Goal: Task Accomplishment & Management: Manage account settings

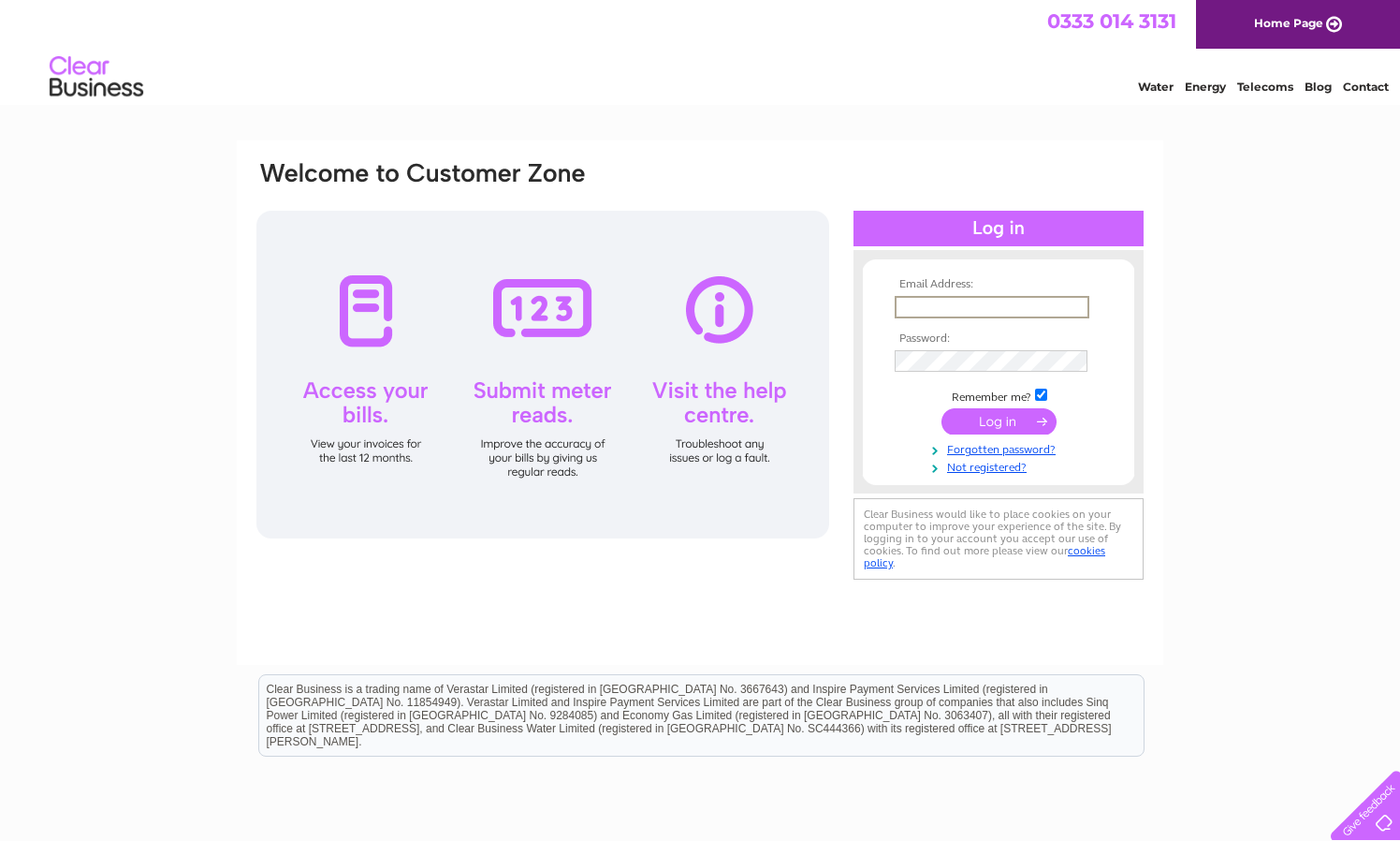
type input "[EMAIL_ADDRESS][DOMAIN_NAME]"
click at [1012, 413] on input "submit" at bounding box center [999, 421] width 115 height 26
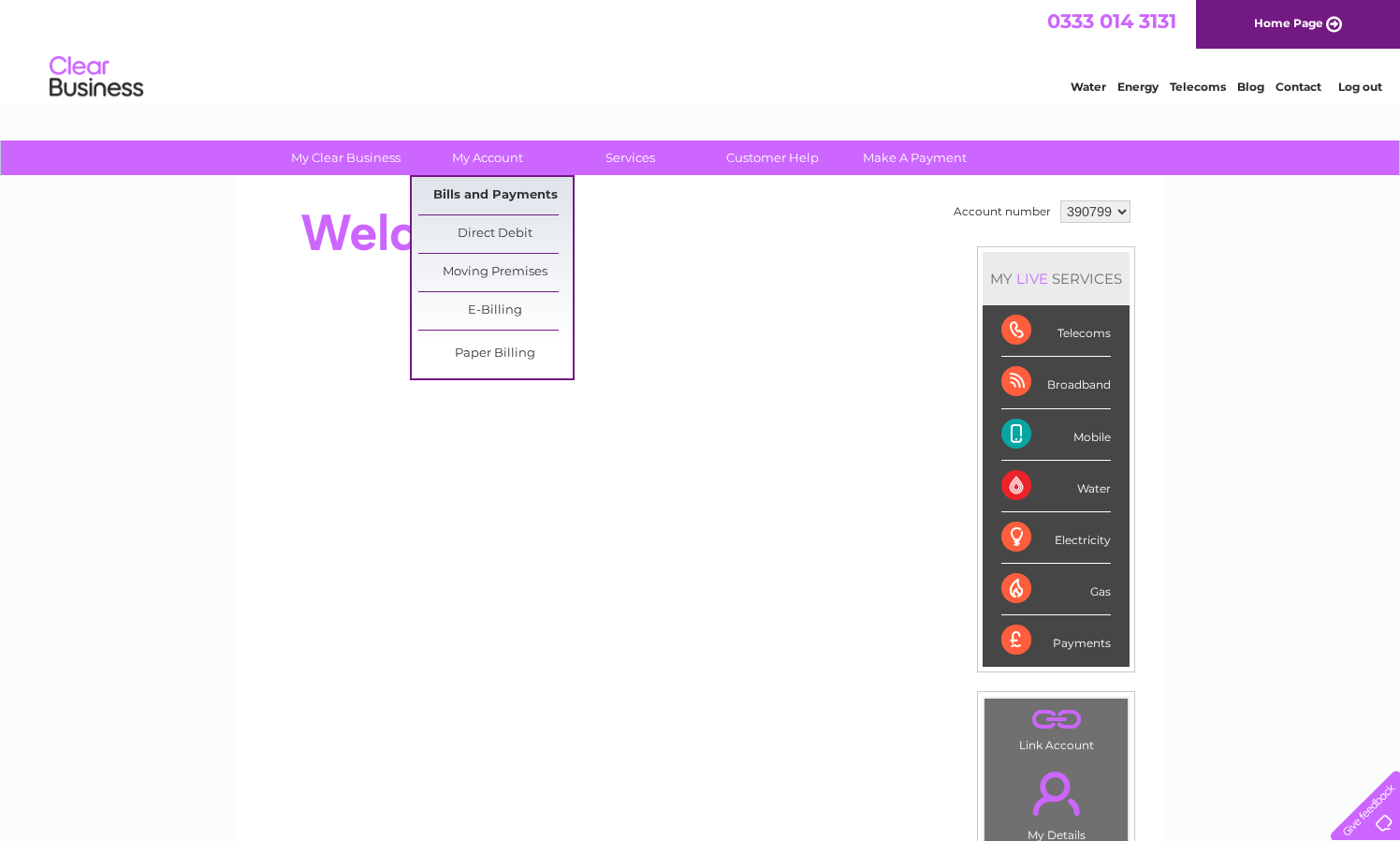
click at [511, 195] on link "Bills and Payments" at bounding box center [495, 196] width 154 height 38
click at [516, 194] on link "Bills and Payments" at bounding box center [495, 196] width 154 height 38
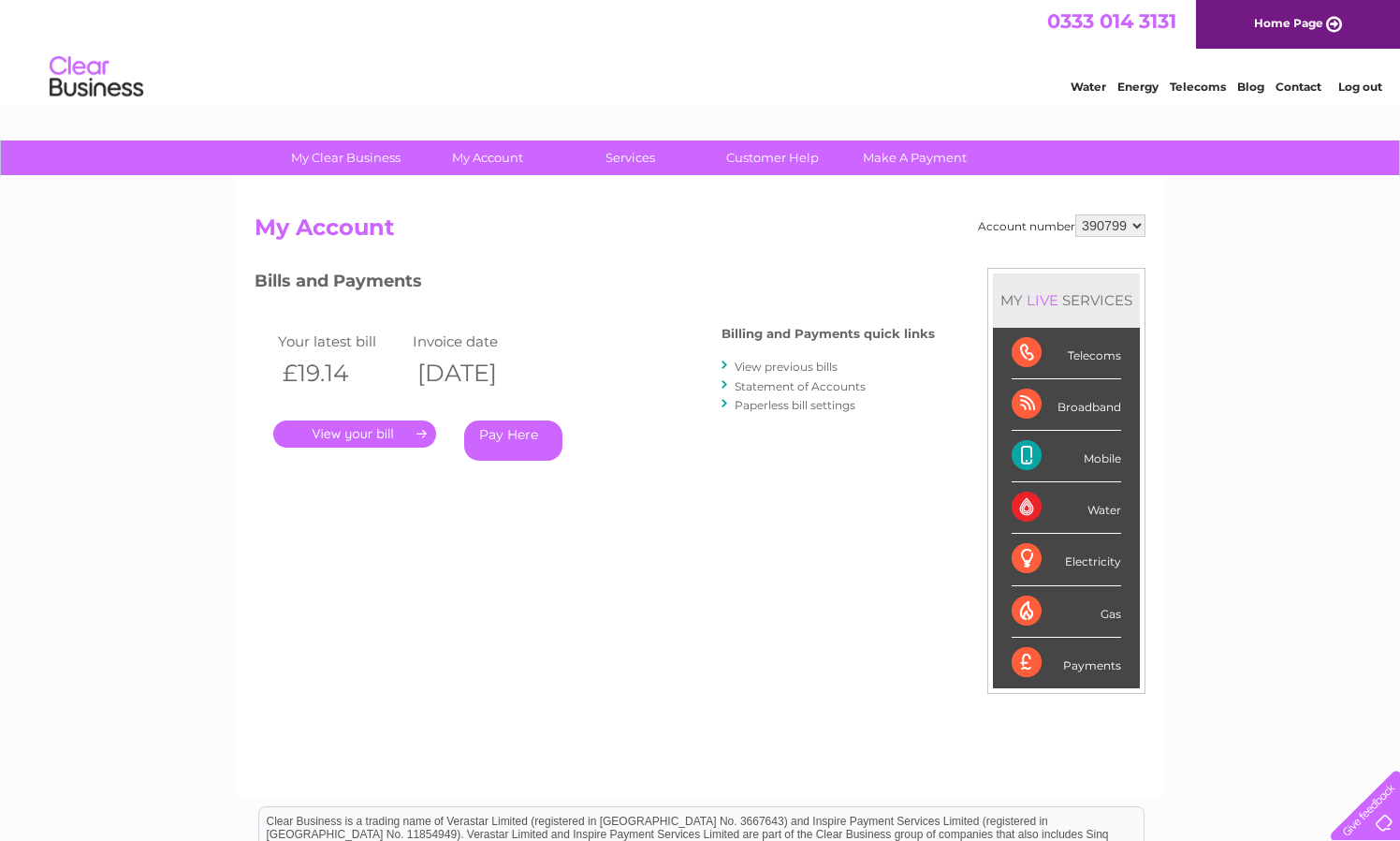
click at [381, 431] on link "." at bounding box center [354, 433] width 163 height 27
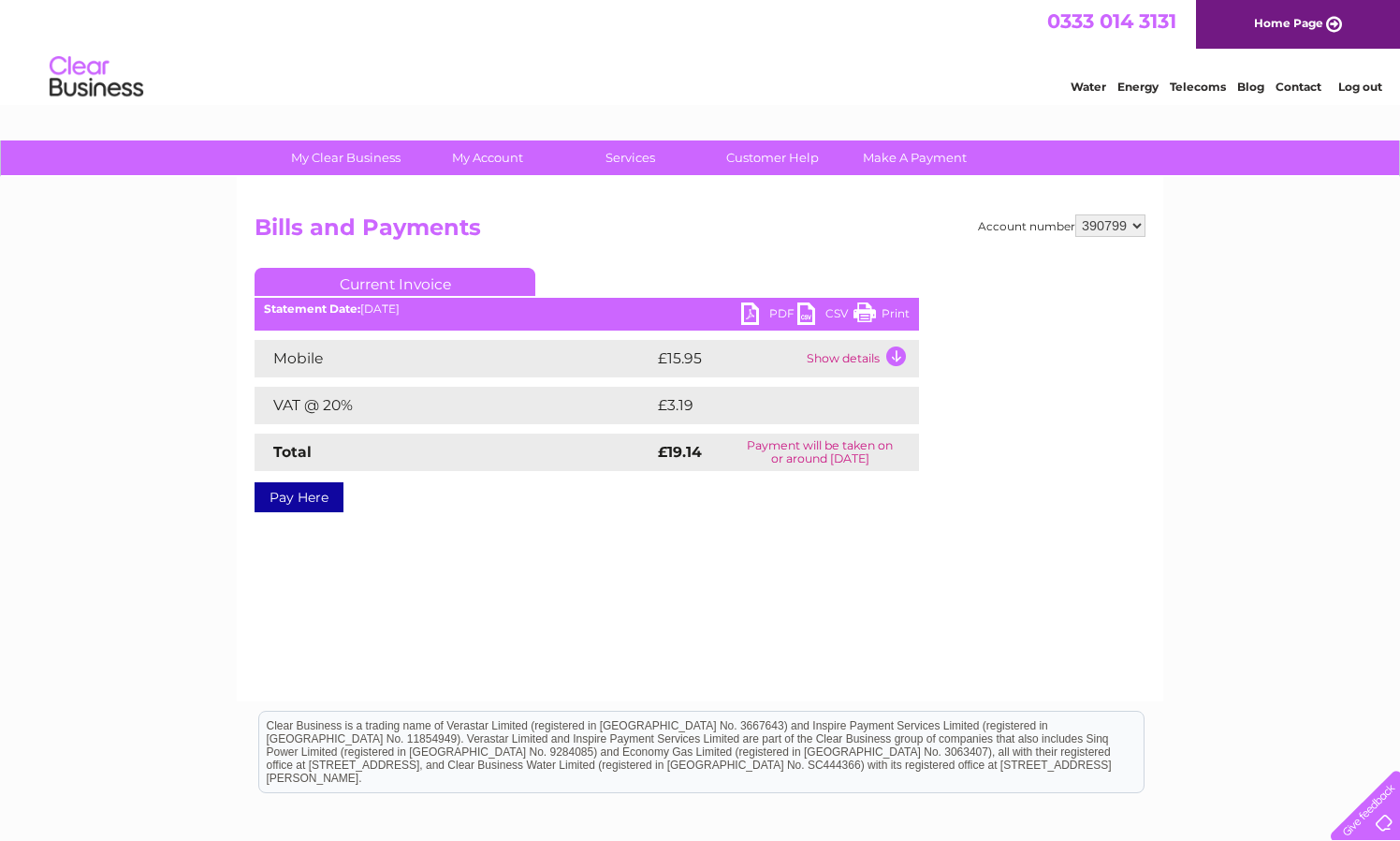
click at [893, 349] on td "Show details" at bounding box center [861, 359] width 117 height 38
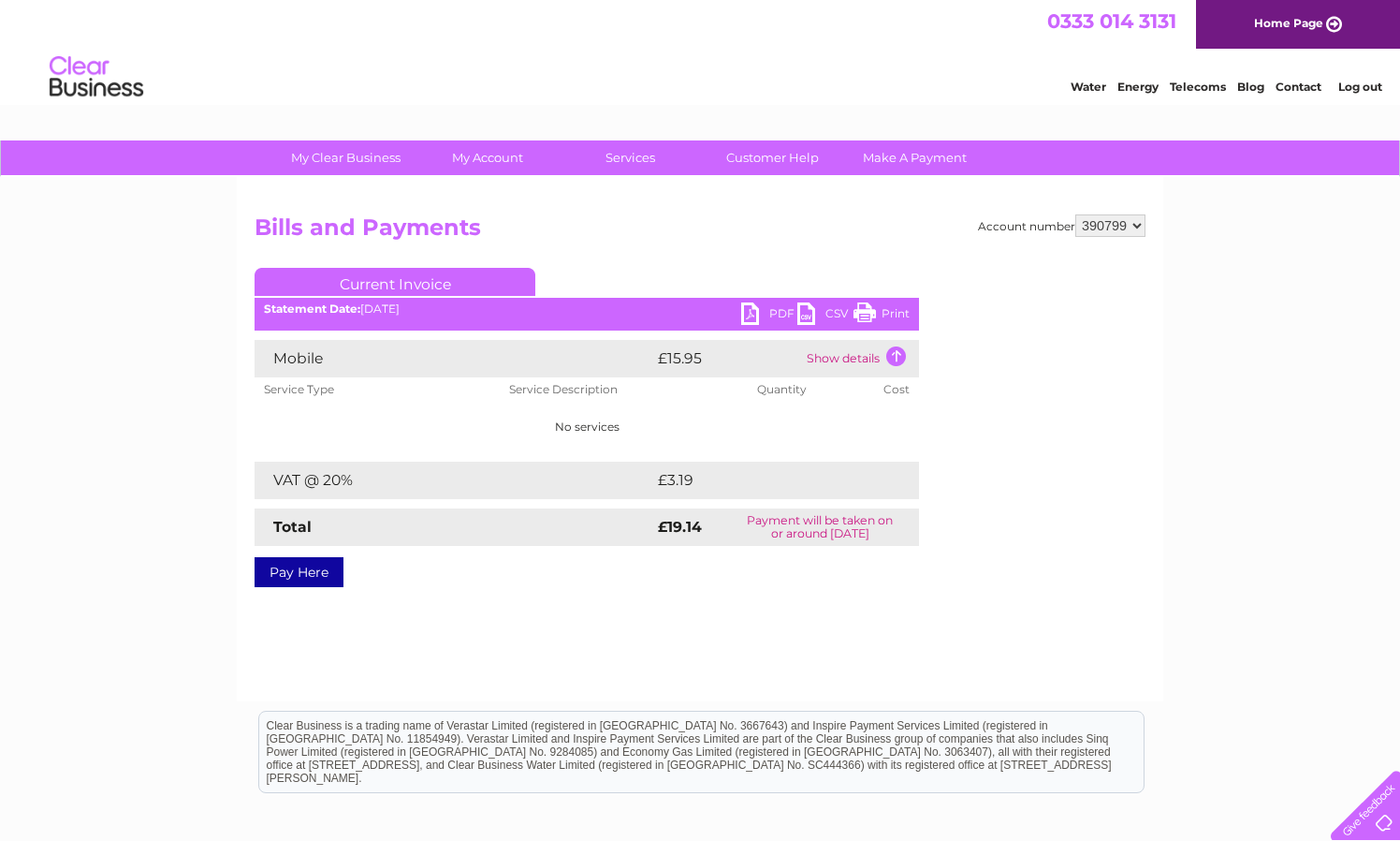
click at [752, 318] on link "PDF" at bounding box center [769, 315] width 56 height 27
